Goal: Information Seeking & Learning: Check status

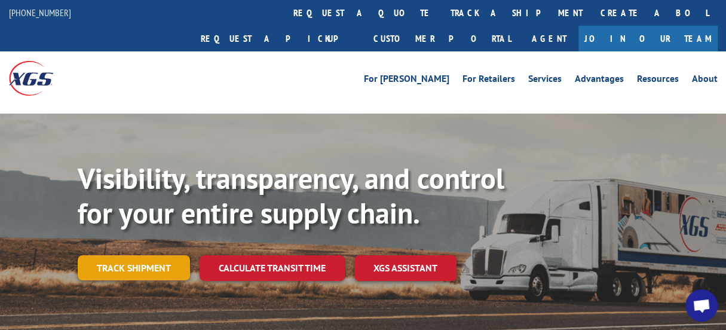
click at [146, 255] on link "Track shipment" at bounding box center [134, 267] width 112 height 25
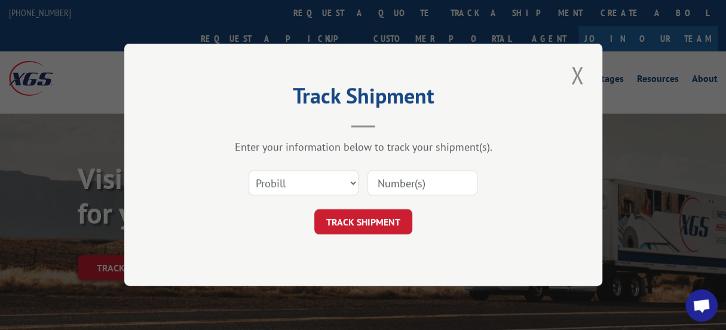
click at [383, 183] on input at bounding box center [423, 183] width 110 height 25
click at [378, 184] on input at bounding box center [423, 183] width 110 height 25
paste input "17461868"
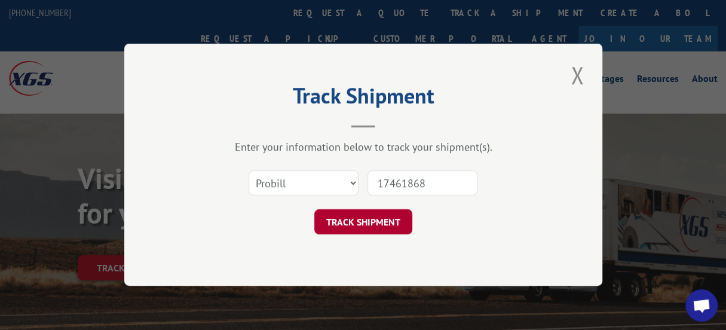
type input "17461868"
click at [365, 228] on button "TRACK SHIPMENT" at bounding box center [363, 222] width 98 height 25
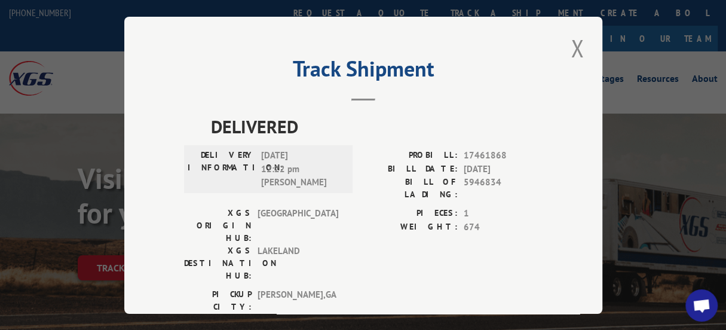
click at [204, 152] on label "DELIVERY INFORMATION:" at bounding box center [222, 169] width 68 height 41
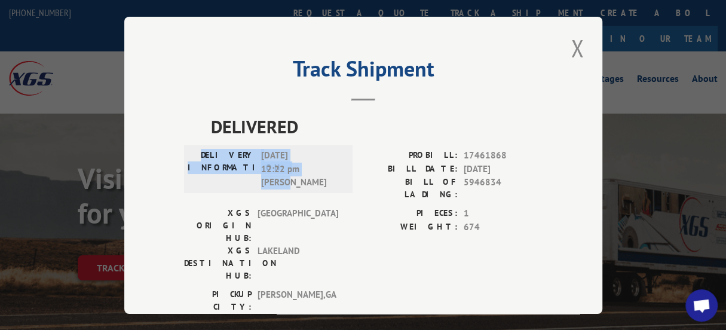
drag, startPoint x: 204, startPoint y: 152, endPoint x: 308, endPoint y: 177, distance: 107.0
click at [308, 177] on div "DELIVERY INFORMATION: [DATE] 12:22 pm [PERSON_NAME]" at bounding box center [268, 169] width 161 height 41
copy div "DELIVERY INFORMATION: [DATE] 12:22 pm [PERSON_NAME]"
click at [574, 39] on button "Close modal" at bounding box center [577, 48] width 20 height 33
